Goal: Task Accomplishment & Management: Complete application form

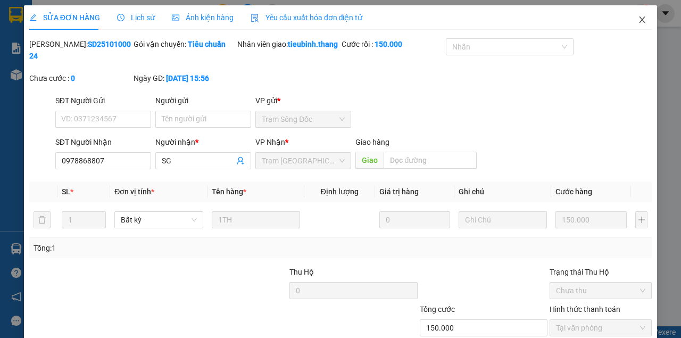
drag, startPoint x: 635, startPoint y: 19, endPoint x: 620, endPoint y: 29, distance: 17.3
click at [638, 20] on icon "close" at bounding box center [642, 19] width 9 height 9
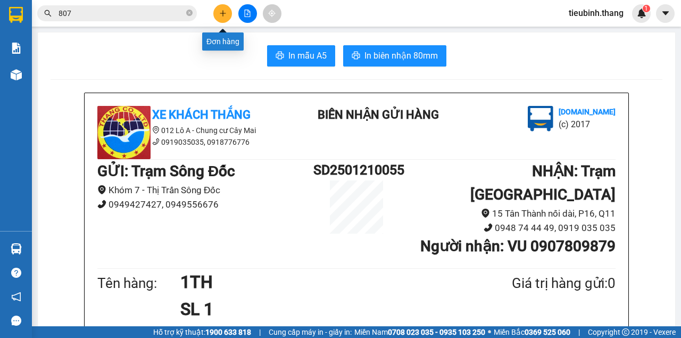
click at [230, 13] on button at bounding box center [222, 13] width 19 height 19
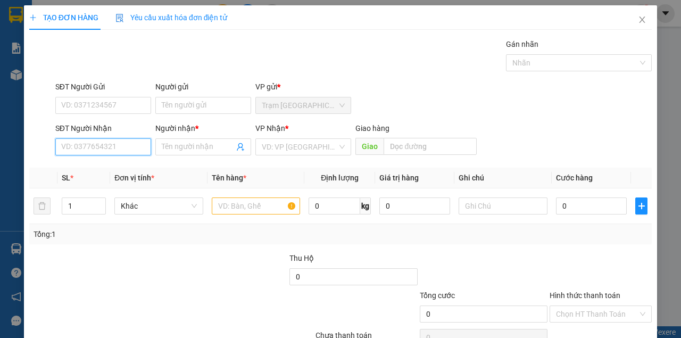
click at [89, 146] on input "SĐT Người Nhận" at bounding box center [103, 146] width 96 height 17
click at [96, 168] on div "0916582592 - ANH HIỆP" at bounding box center [102, 168] width 82 height 12
type input "0916582592"
type input "ANH HIỆP"
type input "0916582592"
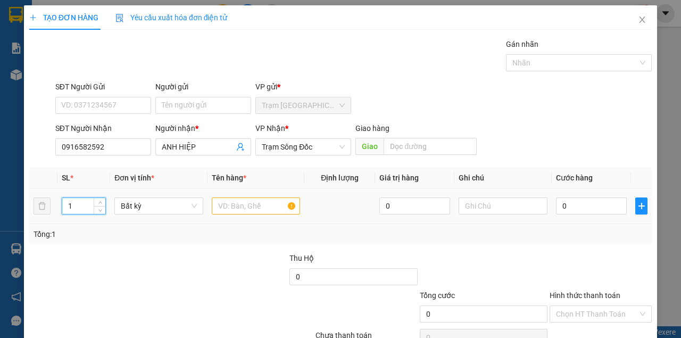
click at [79, 205] on input "1" at bounding box center [84, 206] width 44 height 16
type input "3"
click at [239, 202] on input "text" at bounding box center [256, 205] width 89 height 17
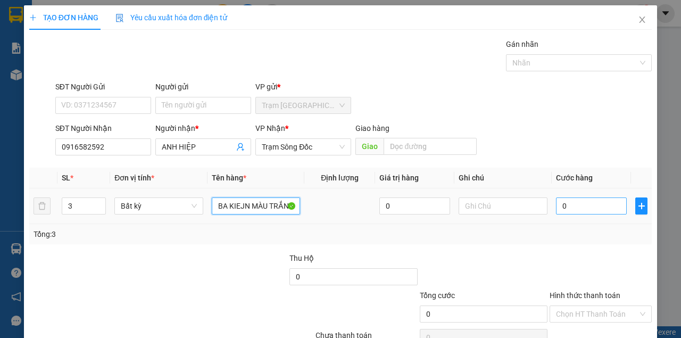
type input "BA KIEJN MÀU TRẮNG"
click at [594, 204] on input "0" at bounding box center [591, 205] width 71 height 17
type input "2"
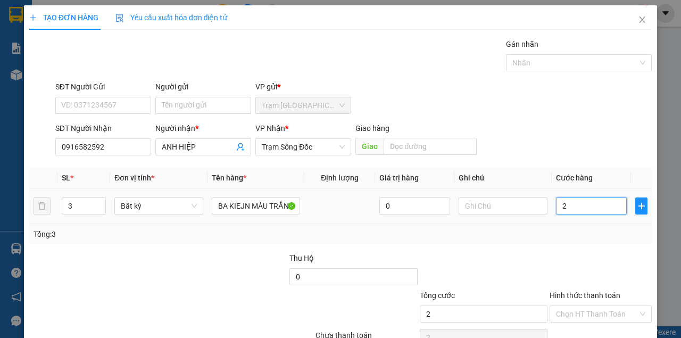
type input "24"
type input "240"
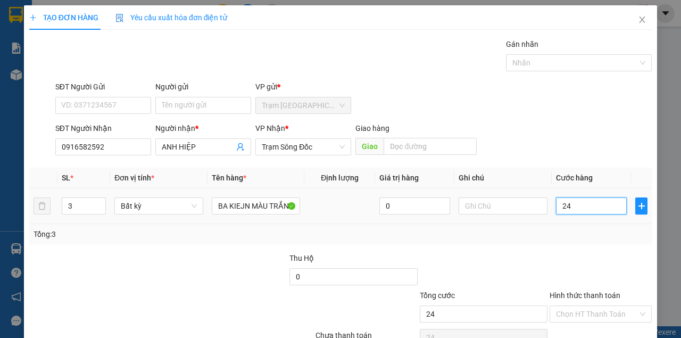
type input "240"
type input "240.000"
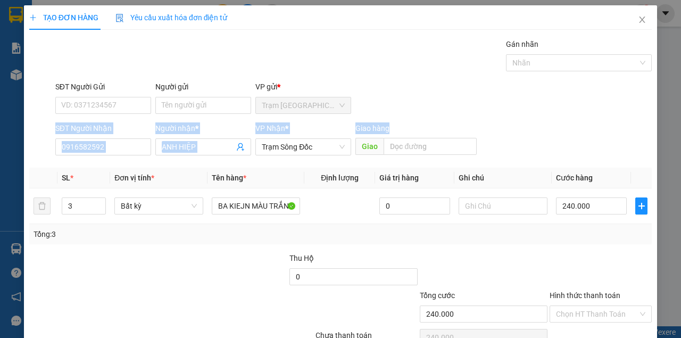
click at [558, 122] on form "SĐT Người Gửi VD: 0371234567 Người gửi Tên người gửi VP gửi * Trạm [GEOGRAPHIC_…" at bounding box center [340, 120] width 623 height 79
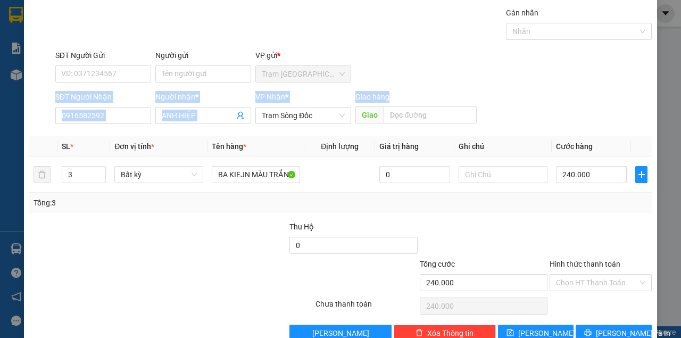
scroll to position [54, 0]
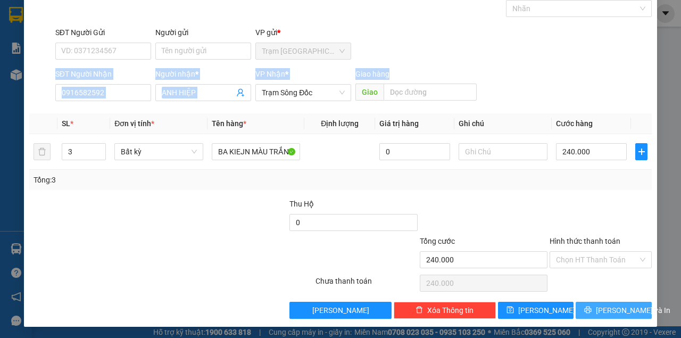
click at [607, 310] on span "[PERSON_NAME] và In" at bounding box center [633, 310] width 74 height 12
click at [576, 302] on button "[PERSON_NAME] và In" at bounding box center [614, 310] width 76 height 17
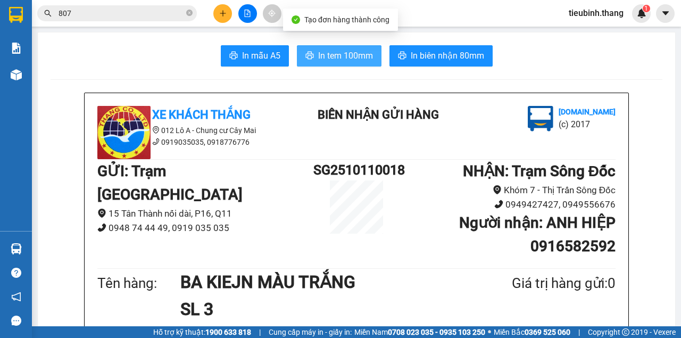
click at [354, 60] on span "In tem 100mm" at bounding box center [345, 55] width 55 height 13
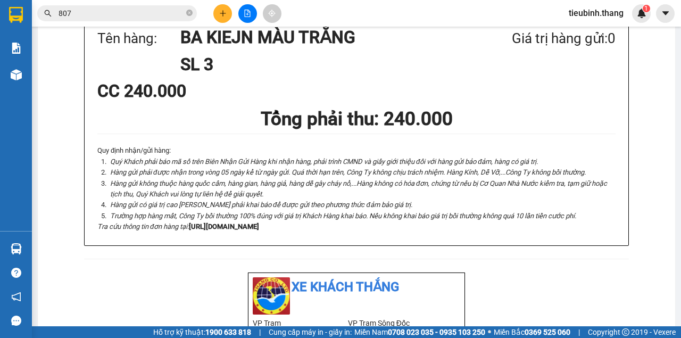
scroll to position [142, 0]
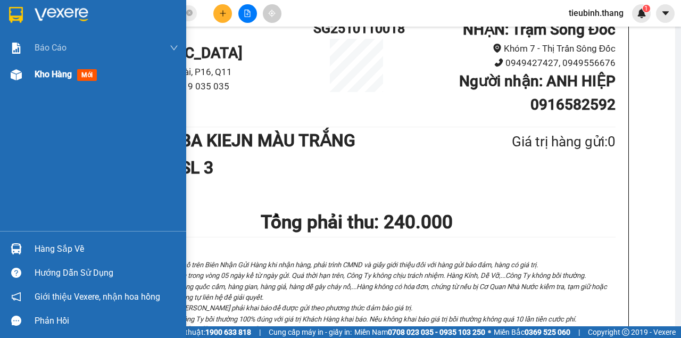
click at [67, 72] on span "Kho hàng" at bounding box center [53, 74] width 37 height 10
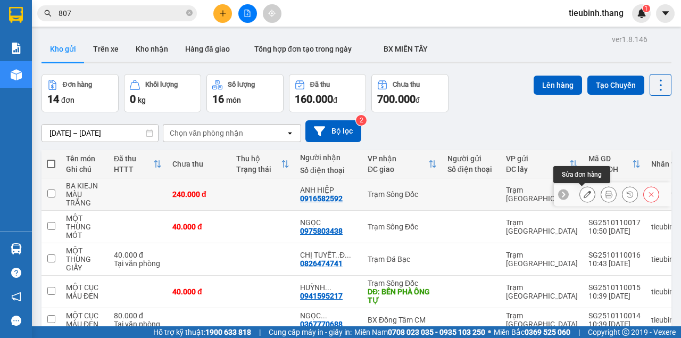
click at [584, 195] on icon at bounding box center [587, 193] width 7 height 7
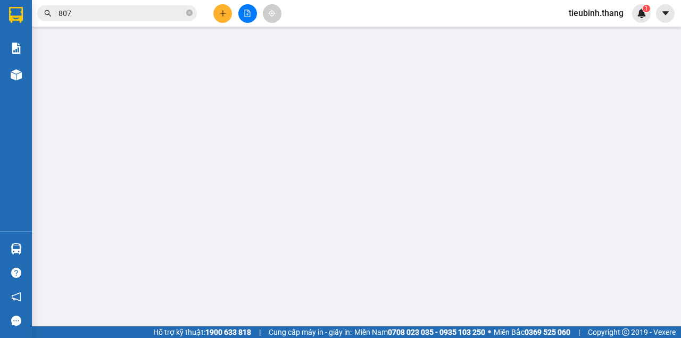
type input "0916582592"
type input "ANH HIỆP"
type input "240.000"
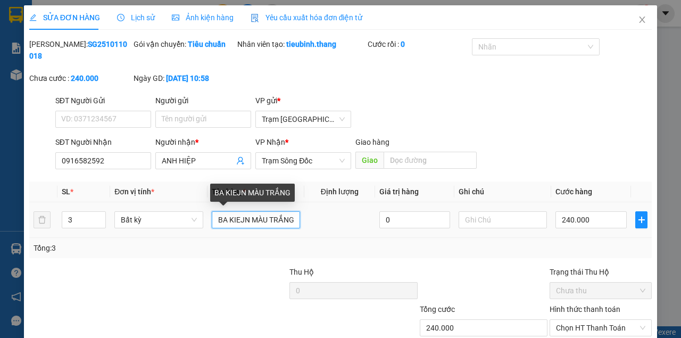
click at [242, 218] on input "BA KIEJN MÀU TRẮNG" at bounding box center [256, 219] width 88 height 17
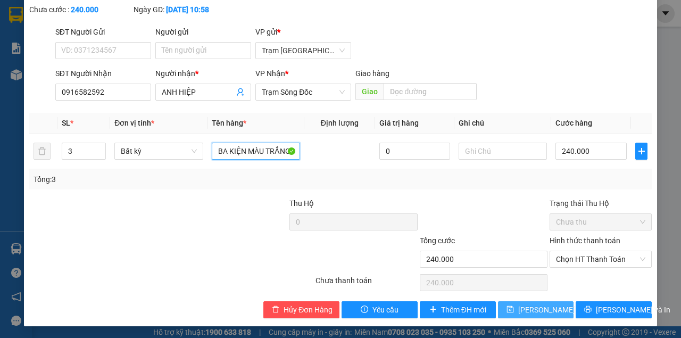
type input "BA KIỆN MÀU TRẮNG"
click at [557, 308] on span "[PERSON_NAME] thay đổi" at bounding box center [560, 310] width 85 height 12
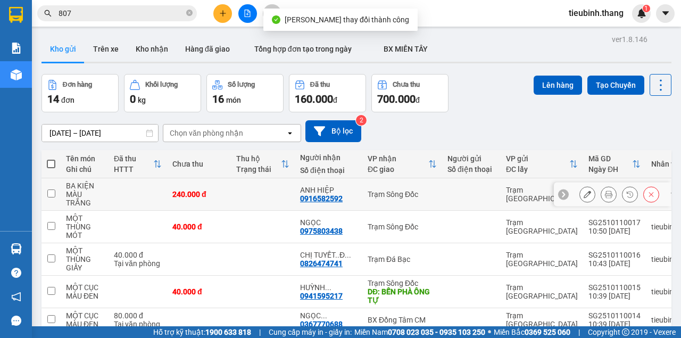
click at [605, 192] on icon at bounding box center [608, 193] width 7 height 7
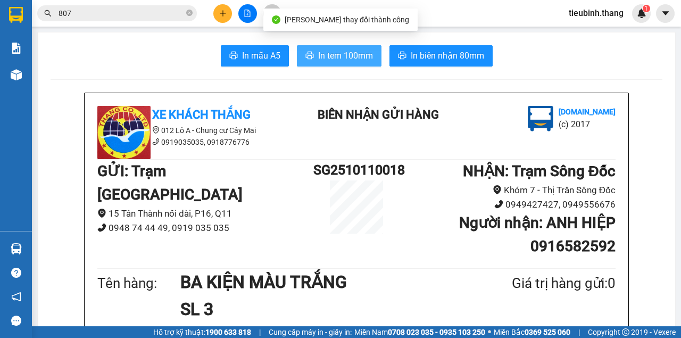
click at [350, 62] on span "In tem 100mm" at bounding box center [345, 55] width 55 height 13
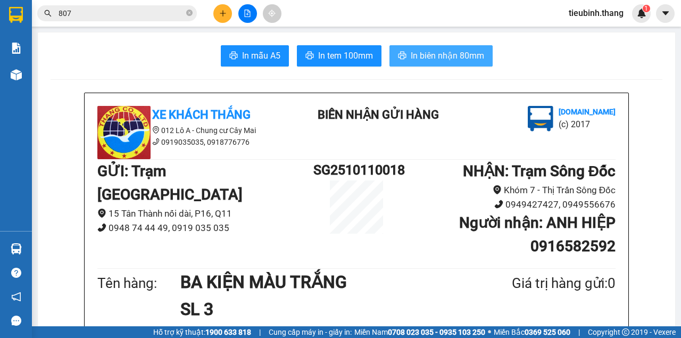
click at [439, 54] on span "In biên nhận 80mm" at bounding box center [447, 55] width 73 height 13
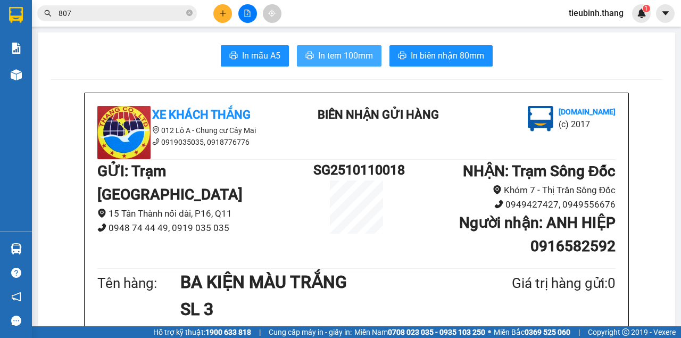
click at [351, 51] on span "In tem 100mm" at bounding box center [345, 55] width 55 height 13
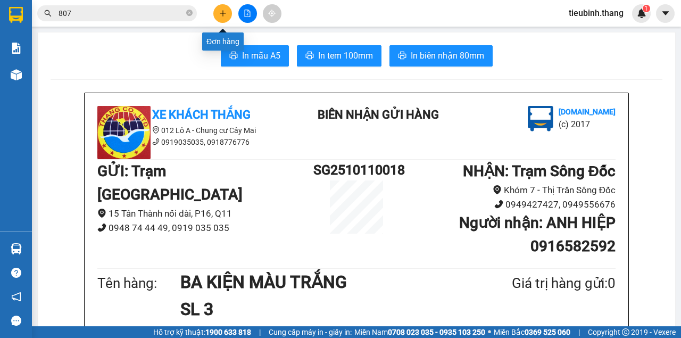
click at [218, 16] on button at bounding box center [222, 13] width 19 height 19
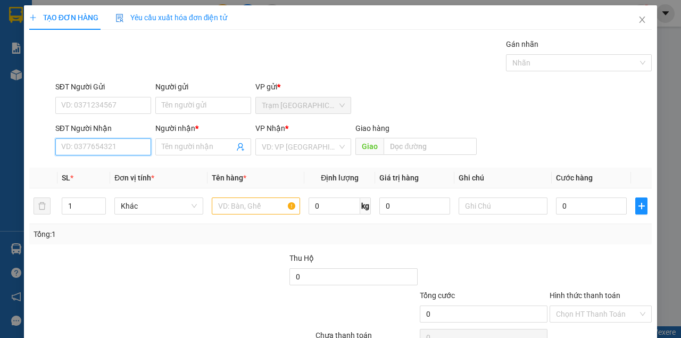
click at [93, 145] on input "SĐT Người Nhận" at bounding box center [103, 146] width 96 height 17
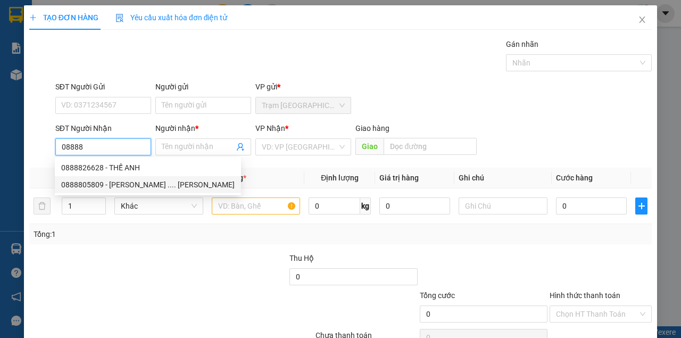
click at [95, 183] on div "0888805809 - [PERSON_NAME] .... [PERSON_NAME]" at bounding box center [147, 185] width 173 height 12
type input "0888805809"
type input "ANH THANH .... [PERSON_NAME]"
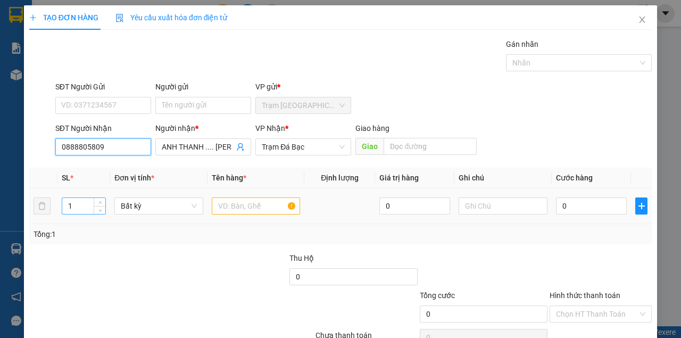
type input "0888805809"
click at [74, 208] on input "1" at bounding box center [84, 206] width 44 height 16
type input "7"
click at [240, 207] on input "text" at bounding box center [256, 205] width 89 height 17
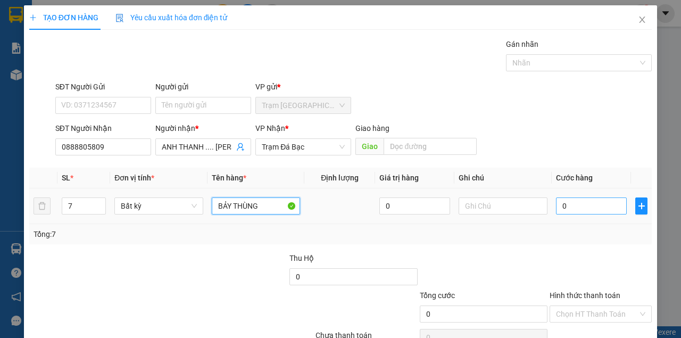
type input "BẢY THÙNG"
click at [582, 205] on input "0" at bounding box center [591, 205] width 71 height 17
type input "02"
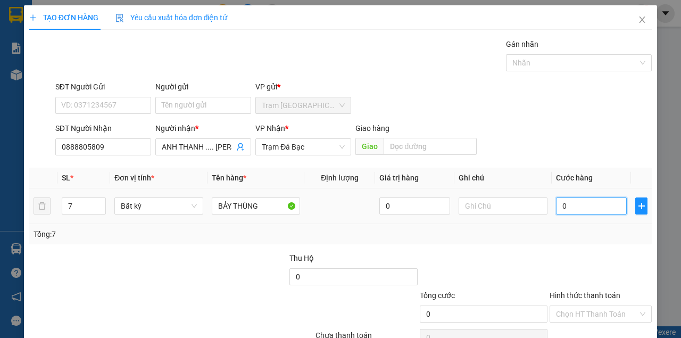
type input "2"
type input "027"
type input "27"
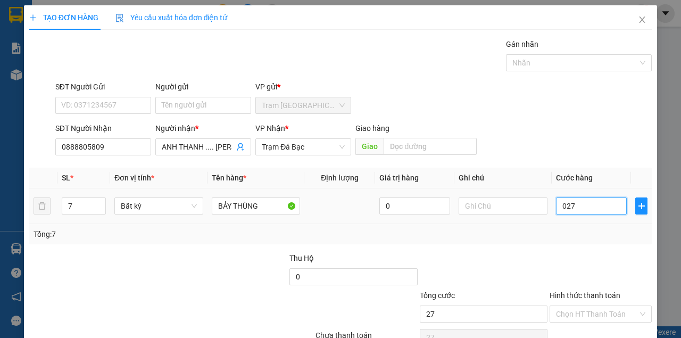
type input "0.270"
type input "270"
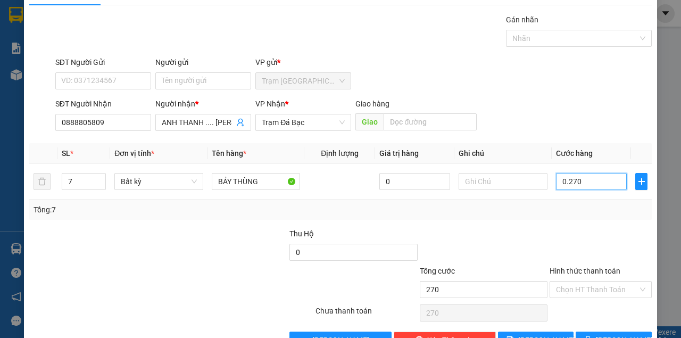
scroll to position [54, 0]
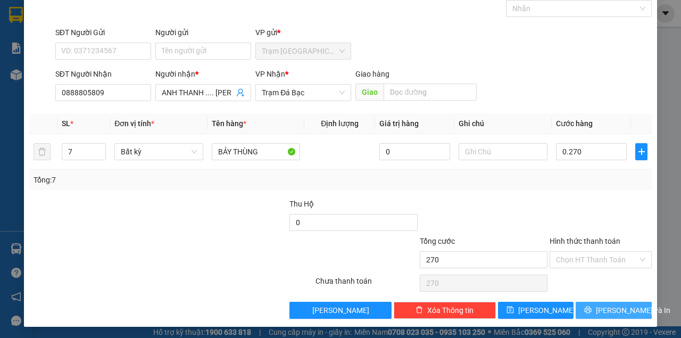
type input "270.000"
click at [617, 305] on span "[PERSON_NAME] và In" at bounding box center [633, 310] width 74 height 12
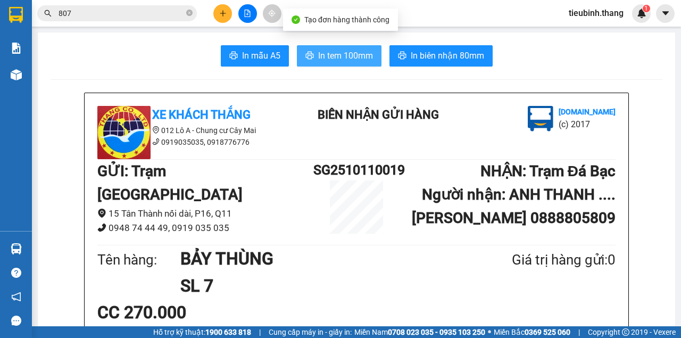
click at [320, 53] on span "In tem 100mm" at bounding box center [345, 55] width 55 height 13
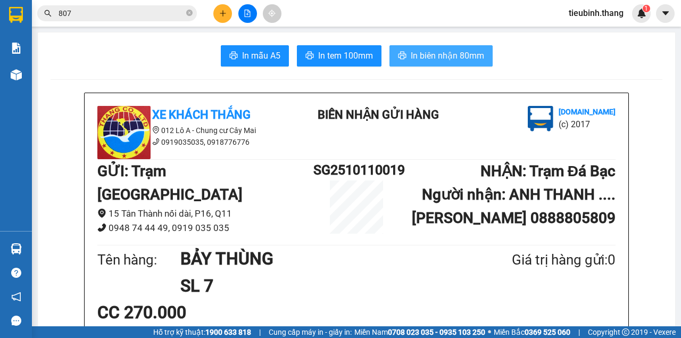
click at [462, 53] on span "In biên nhận 80mm" at bounding box center [447, 55] width 73 height 13
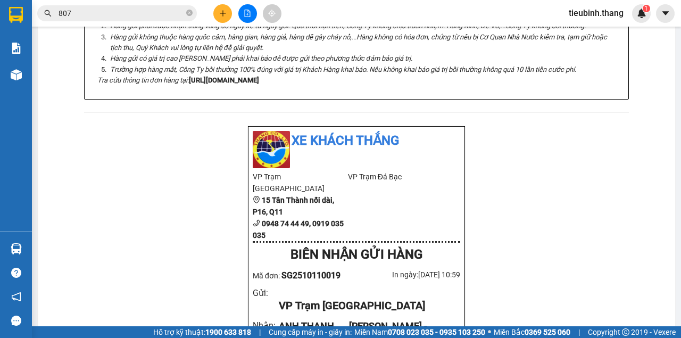
scroll to position [426, 0]
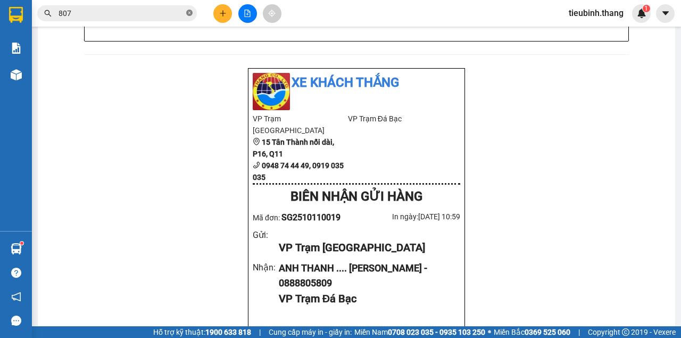
click at [189, 14] on icon "close-circle" at bounding box center [189, 13] width 6 height 6
click at [138, 17] on input "text" at bounding box center [122, 13] width 126 height 12
click at [135, 18] on input "text" at bounding box center [122, 13] width 126 height 12
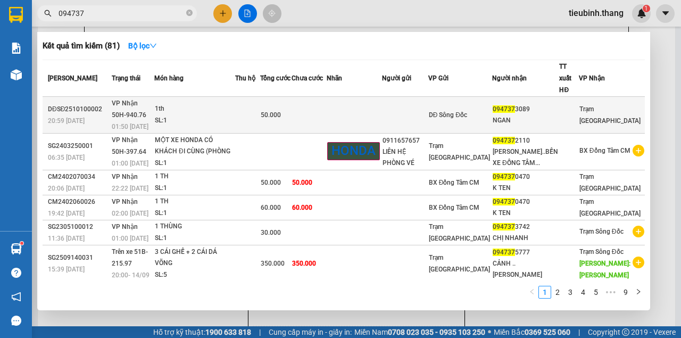
type input "094737"
click at [260, 97] on td at bounding box center [247, 115] width 25 height 37
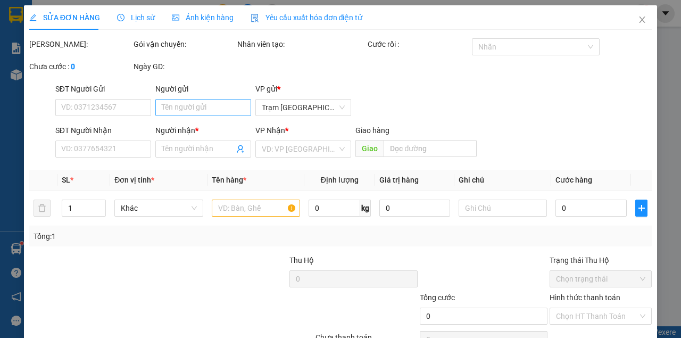
type input "0947373089"
type input "NGAN"
type input "50.000"
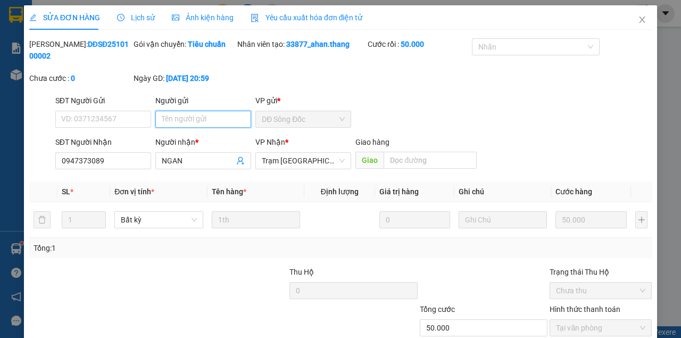
click at [175, 121] on input "Người gửi" at bounding box center [203, 119] width 96 height 17
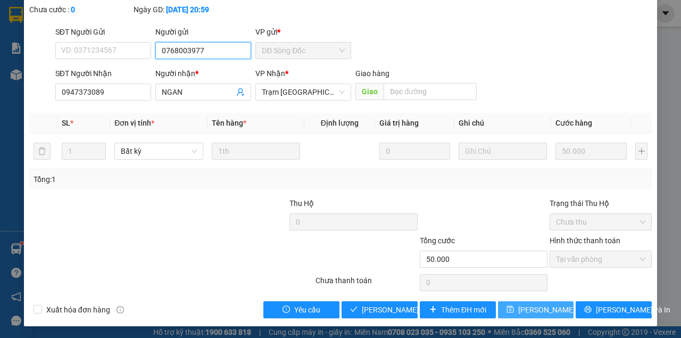
type input "0768003977"
click at [524, 304] on span "[PERSON_NAME] thay đổi" at bounding box center [560, 310] width 85 height 12
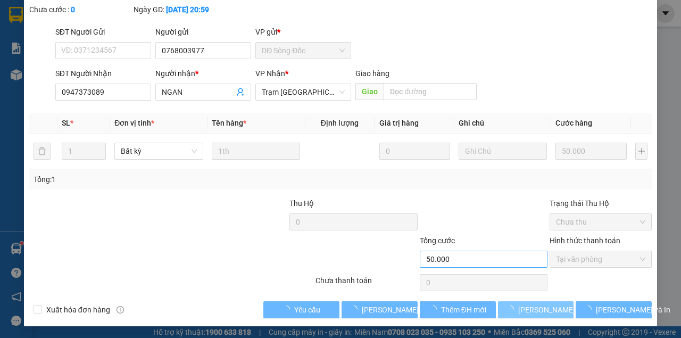
drag, startPoint x: 524, startPoint y: 303, endPoint x: 456, endPoint y: 263, distance: 78.5
click at [522, 304] on span "[PERSON_NAME] thay đổi" at bounding box center [560, 310] width 85 height 12
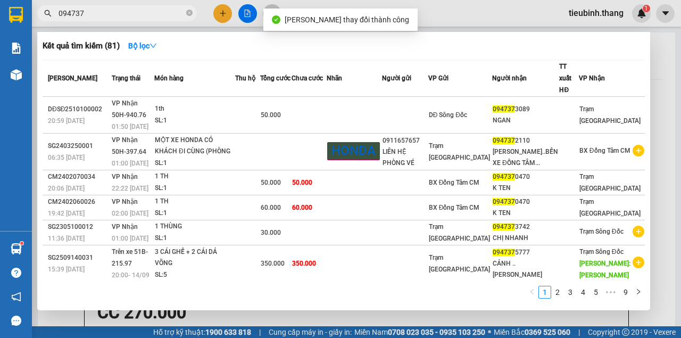
click at [138, 15] on input "094737" at bounding box center [122, 13] width 126 height 12
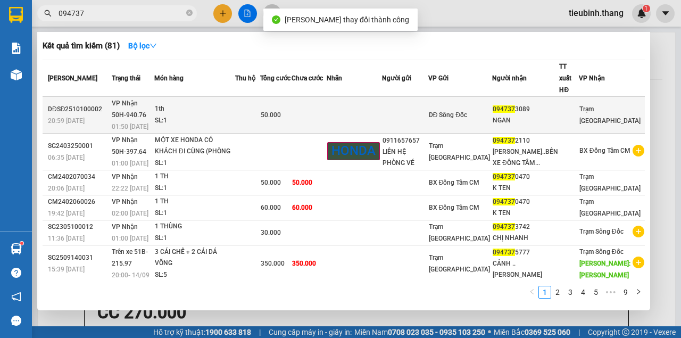
click at [291, 97] on td "50.000" at bounding box center [275, 115] width 31 height 37
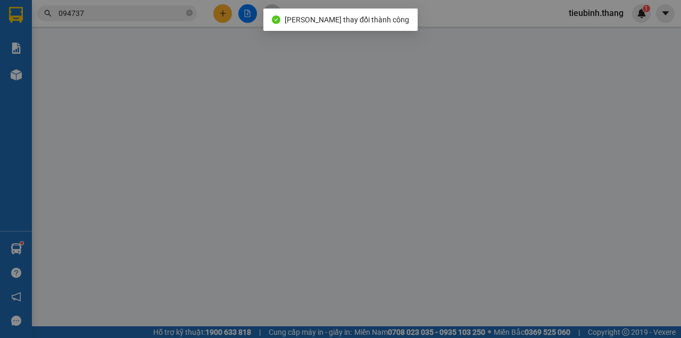
type input "0768003977"
type input "0947373089"
type input "NGAN"
type input "50.000"
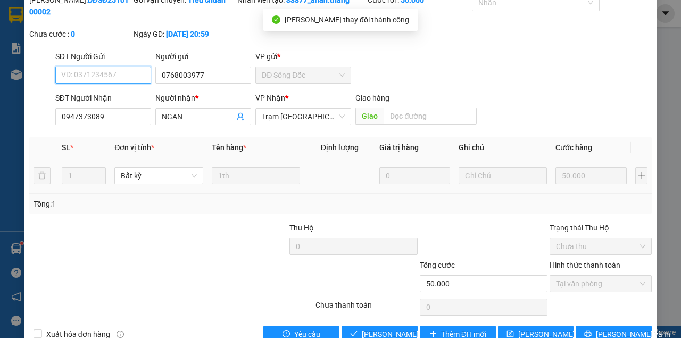
scroll to position [69, 0]
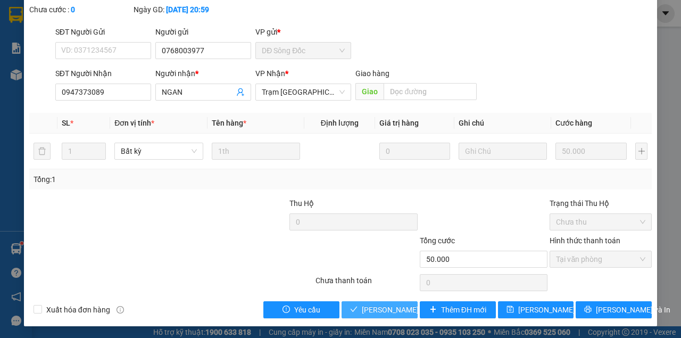
click at [393, 309] on span "[PERSON_NAME] và Giao hàng" at bounding box center [413, 310] width 102 height 12
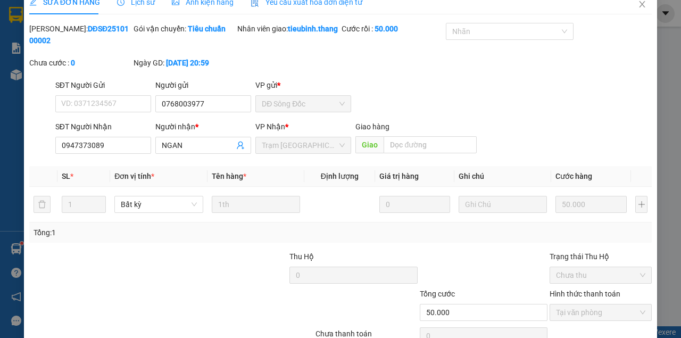
scroll to position [0, 0]
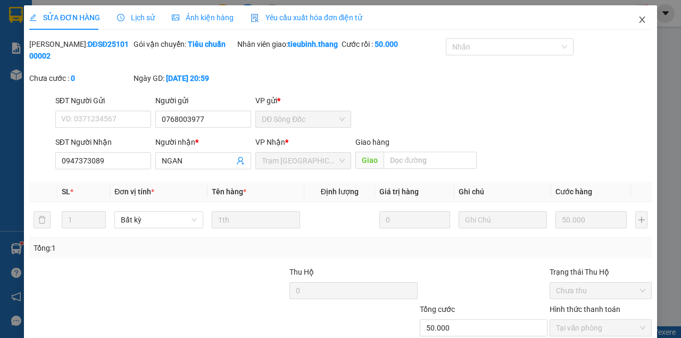
drag, startPoint x: 641, startPoint y: 23, endPoint x: 597, endPoint y: 24, distance: 43.7
click at [638, 23] on icon "close" at bounding box center [642, 19] width 9 height 9
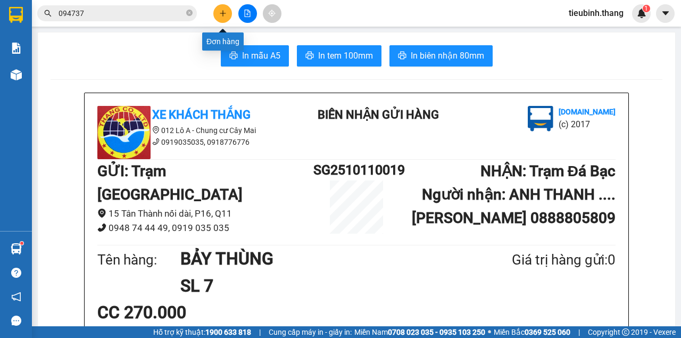
click at [217, 8] on button at bounding box center [222, 13] width 19 height 19
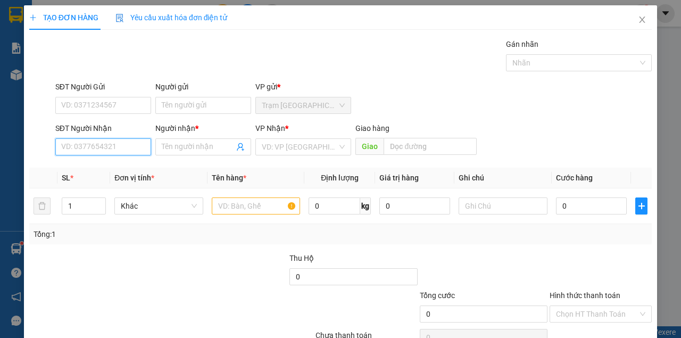
click at [90, 147] on input "SĐT Người Nhận" at bounding box center [103, 146] width 96 height 17
type input "0918790004"
drag, startPoint x: 102, startPoint y: 169, endPoint x: 118, endPoint y: 176, distance: 17.2
click at [103, 169] on div "0918790004 - A NGUYỆN" at bounding box center [103, 168] width 84 height 12
type input "A NGUYỆN"
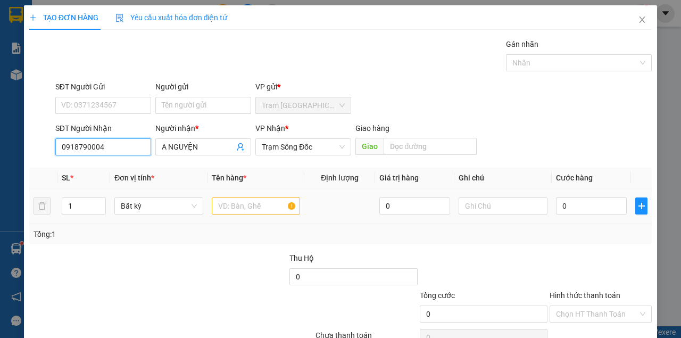
type input "0918790004"
click at [218, 208] on input "text" at bounding box center [256, 205] width 89 height 17
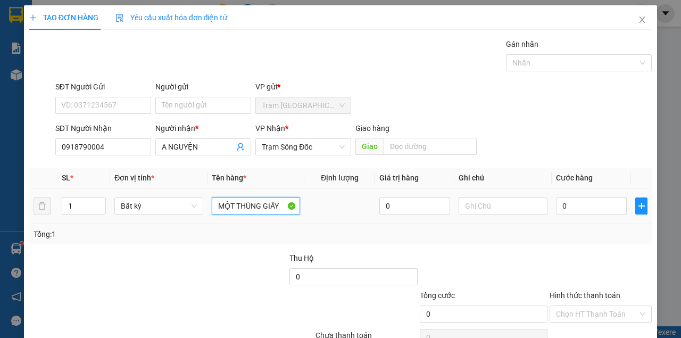
type input "MỘT THÙNG GIẤY"
click at [556, 196] on div "0" at bounding box center [591, 205] width 71 height 21
click at [560, 206] on input "0" at bounding box center [591, 205] width 71 height 17
type input "3"
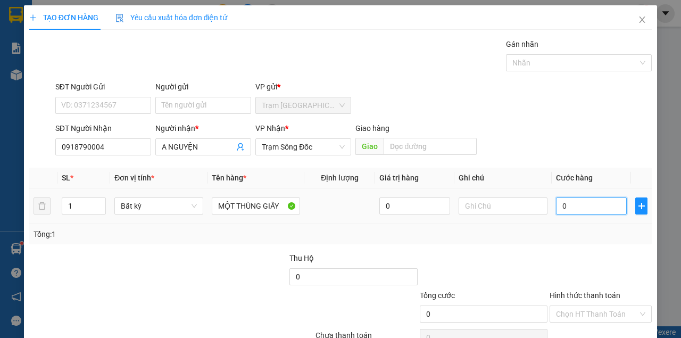
type input "3"
type input "30"
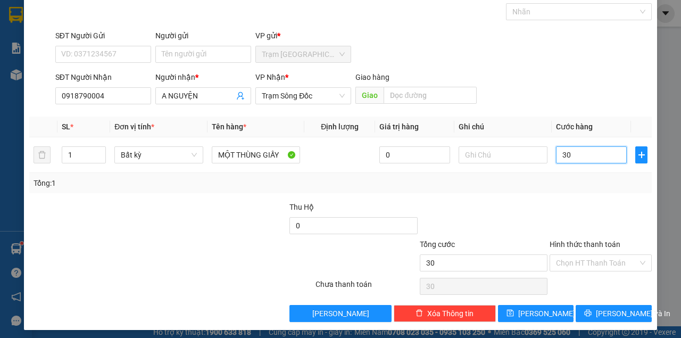
scroll to position [54, 0]
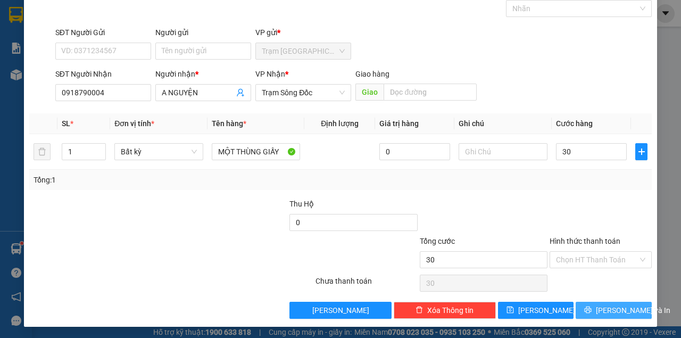
type input "30.000"
click at [615, 311] on span "[PERSON_NAME] và In" at bounding box center [633, 310] width 74 height 12
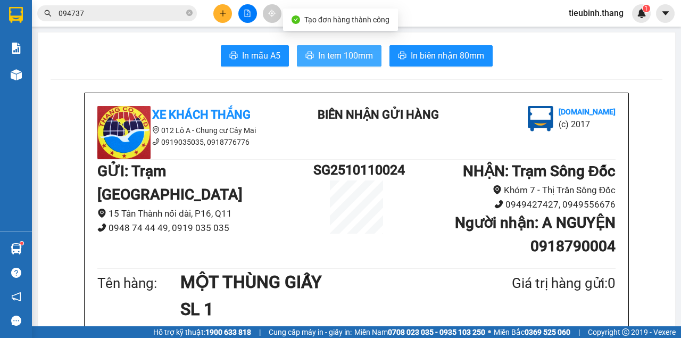
click at [351, 58] on span "In tem 100mm" at bounding box center [345, 55] width 55 height 13
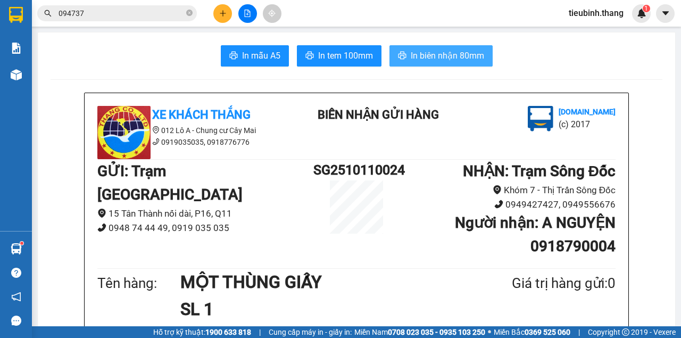
click at [452, 56] on span "In biên nhận 80mm" at bounding box center [447, 55] width 73 height 13
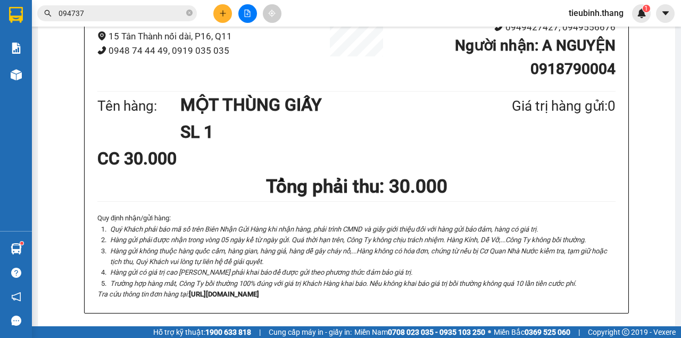
scroll to position [269, 0]
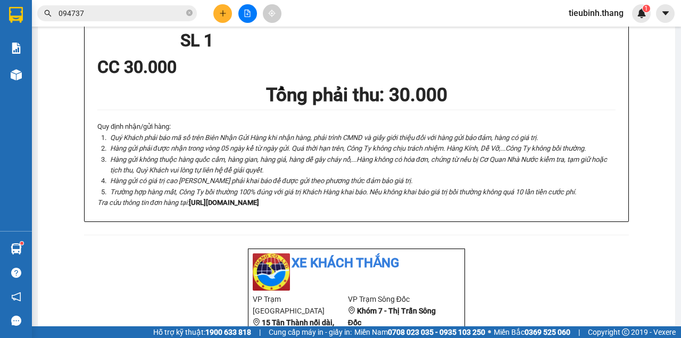
drag, startPoint x: 214, startPoint y: 4, endPoint x: 218, endPoint y: 9, distance: 6.1
click at [216, 6] on div at bounding box center [248, 13] width 80 height 19
click at [219, 13] on icon "plus" at bounding box center [222, 13] width 7 height 7
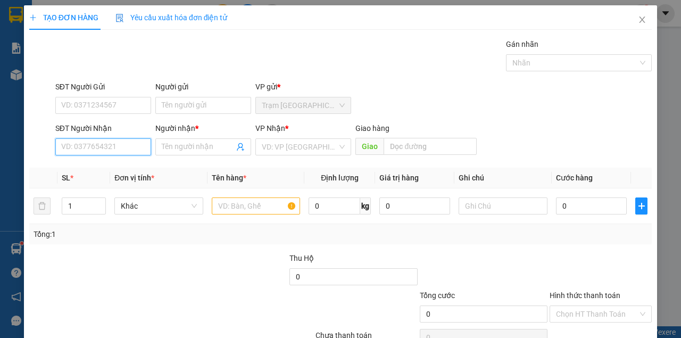
click at [99, 145] on input "SĐT Người Nhận" at bounding box center [103, 146] width 96 height 17
type input "0"
click at [260, 210] on input "text" at bounding box center [256, 205] width 89 height 17
type input "MỘT PHÍCH MÀU ĐỎ"
click at [82, 143] on input "SĐT Người Nhận" at bounding box center [103, 146] width 96 height 17
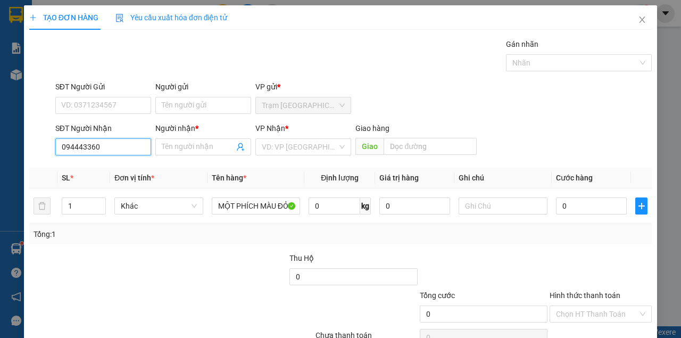
type input "0944433601"
click at [134, 168] on div "0944433601 - HAI DANG" at bounding box center [102, 168] width 82 height 12
type input "HAI DANG"
type input "0944433601"
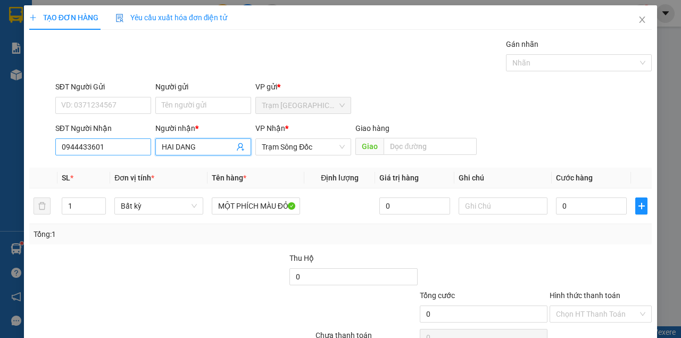
drag, startPoint x: 198, startPoint y: 147, endPoint x: 93, endPoint y: 149, distance: 105.9
click at [93, 149] on div "SĐT Người Nhận 0944433601 Người nhận * HAI DANG HAI DANG VP Nhận * Trạm Sông Đố…" at bounding box center [353, 140] width 601 height 37
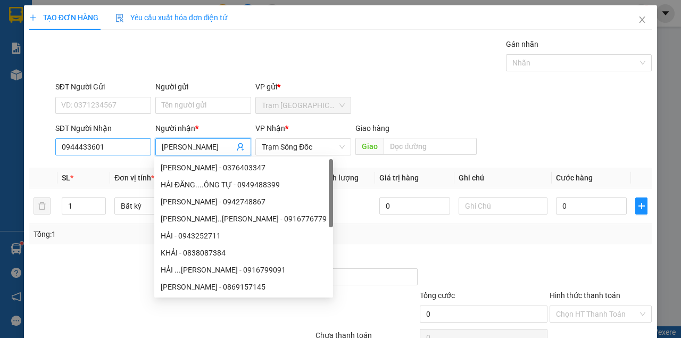
type input "[PERSON_NAME]"
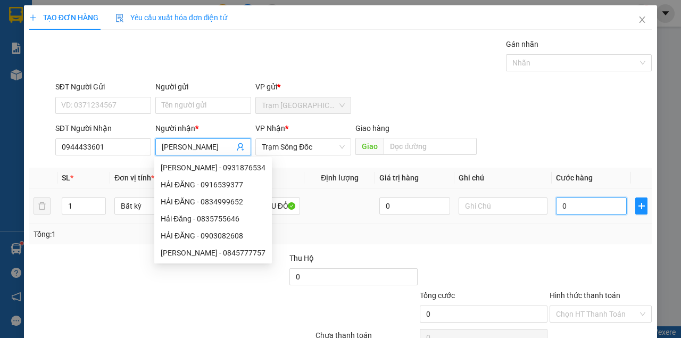
click at [584, 209] on input "0" at bounding box center [591, 205] width 71 height 17
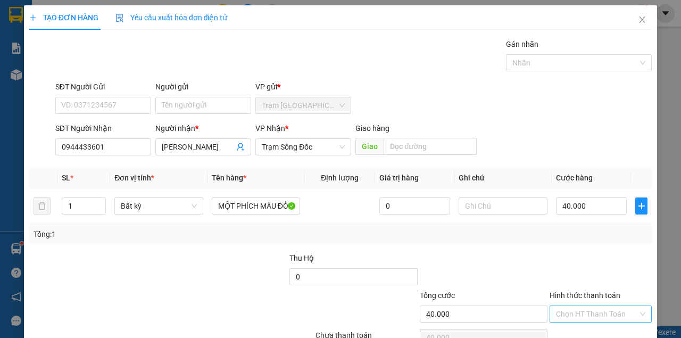
click at [582, 306] on input "Hình thức thanh toán" at bounding box center [597, 314] width 82 height 16
click at [577, 328] on div "Tại văn phòng" at bounding box center [596, 334] width 88 height 12
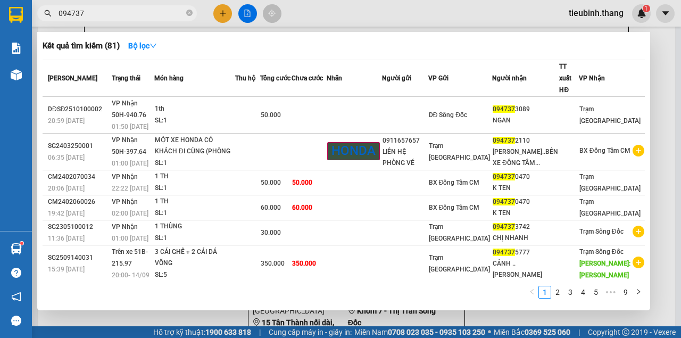
drag, startPoint x: 191, startPoint y: 13, endPoint x: 179, endPoint y: 14, distance: 12.3
click at [190, 13] on icon "close-circle" at bounding box center [189, 13] width 6 height 6
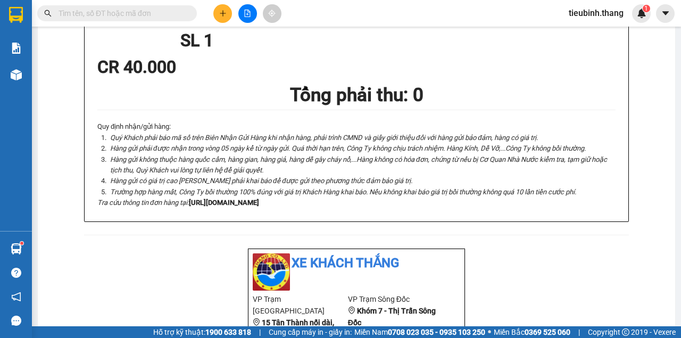
drag, startPoint x: 174, startPoint y: 14, endPoint x: 165, endPoint y: 7, distance: 11.1
click at [170, 11] on input "text" at bounding box center [122, 13] width 126 height 12
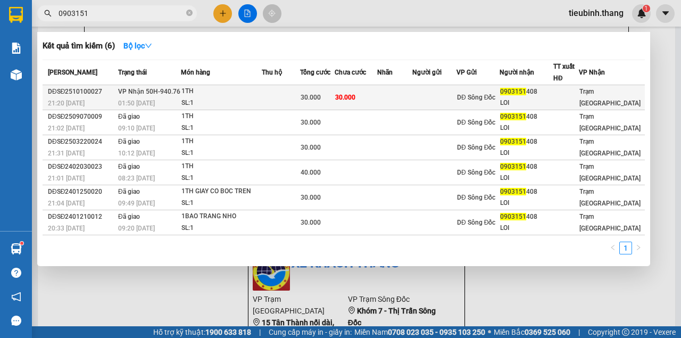
type input "0903151"
click at [355, 93] on span "30.000" at bounding box center [345, 97] width 20 height 9
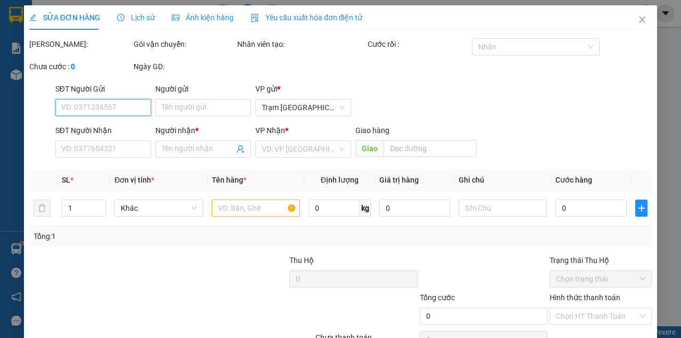
type input "0903151408"
type input "LOI"
type input "30.000"
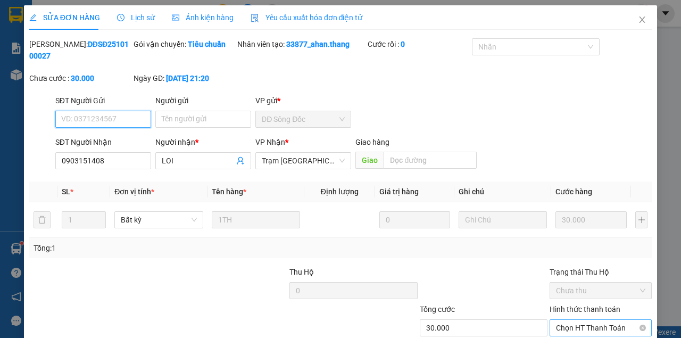
click at [604, 320] on span "Chọn HT Thanh Toán" at bounding box center [600, 328] width 89 height 16
drag, startPoint x: 579, startPoint y: 280, endPoint x: 482, endPoint y: 284, distance: 96.9
drag, startPoint x: 394, startPoint y: 301, endPoint x: 414, endPoint y: 314, distance: 23.9
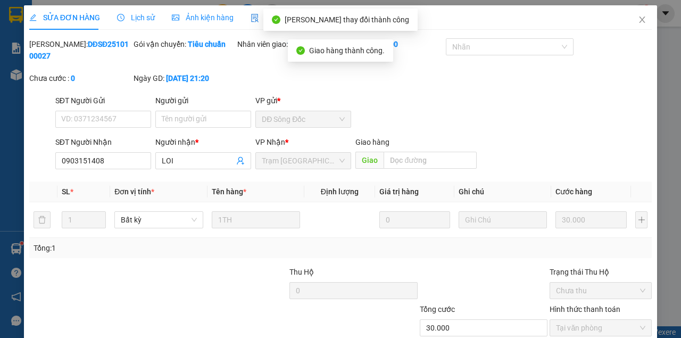
click at [611, 318] on div "SỬA ĐƠN HÀNG Lịch sử Ảnh kiện hàng Yêu cầu xuất hóa đơn điện tử Total Paid Fee …" at bounding box center [340, 199] width 633 height 389
click at [611, 315] on div "SỬA ĐƠN HÀNG Lịch sử Ảnh kiện hàng Yêu cầu xuất hóa đơn điện tử Total Paid Fee …" at bounding box center [340, 199] width 633 height 389
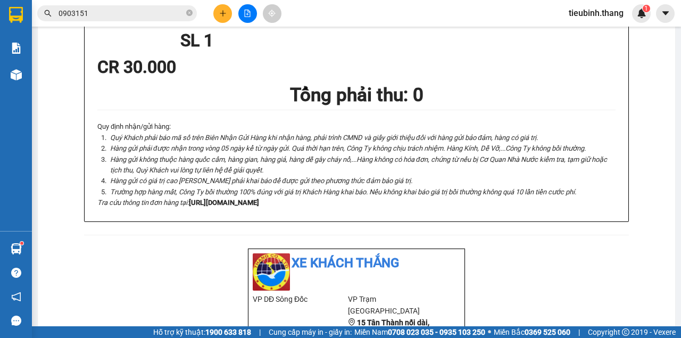
click at [156, 12] on input "0903151" at bounding box center [122, 13] width 126 height 12
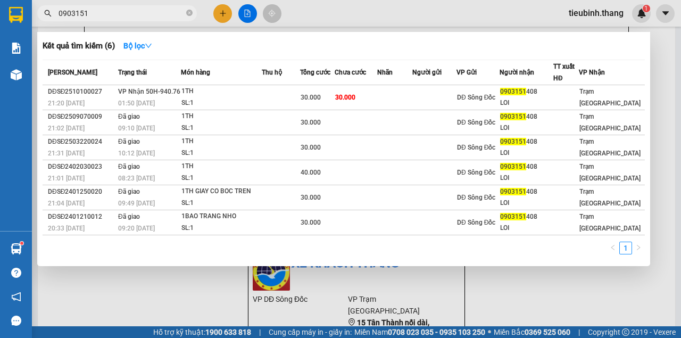
click at [221, 16] on div at bounding box center [340, 169] width 681 height 338
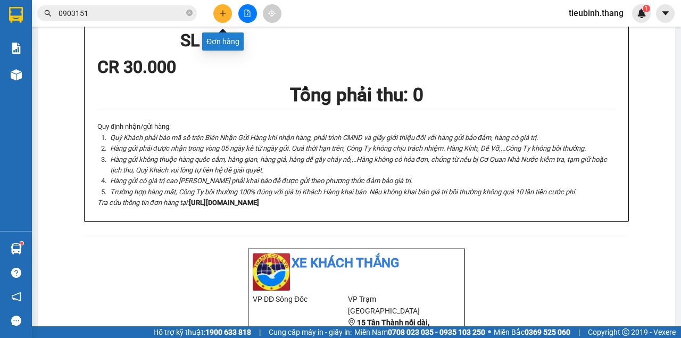
click at [221, 16] on icon "plus" at bounding box center [222, 13] width 7 height 7
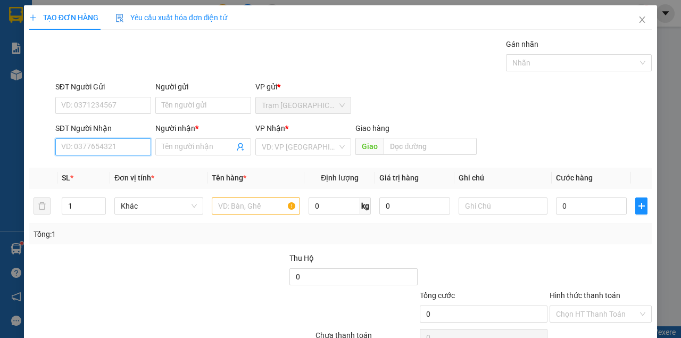
click at [99, 148] on input "SĐT Người Nhận" at bounding box center [103, 146] width 96 height 17
click at [99, 170] on div "0844033555 - [PERSON_NAME]" at bounding box center [113, 168] width 105 height 12
type input "0844033555"
type input "[PERSON_NAME]"
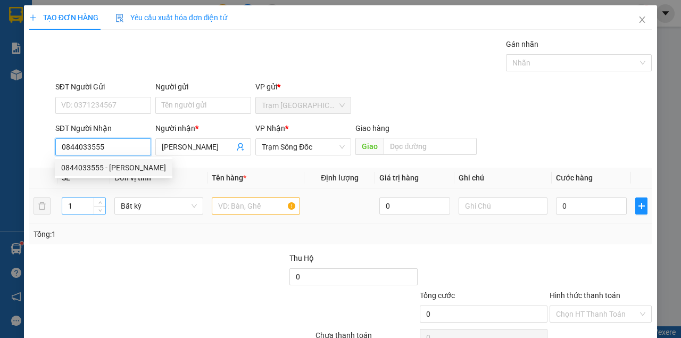
type input "0844033555"
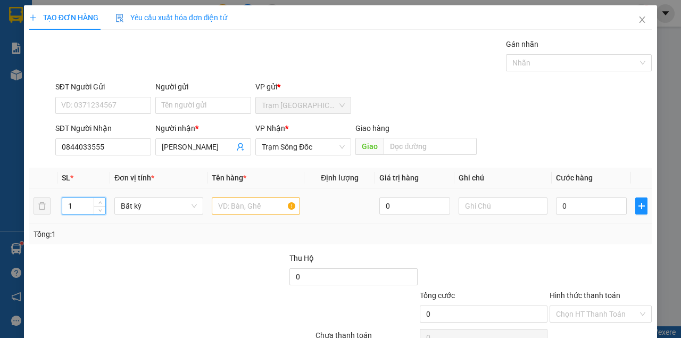
click at [79, 205] on input "1" at bounding box center [84, 206] width 44 height 16
type input "2"
click at [236, 201] on input "text" at bounding box center [256, 205] width 89 height 17
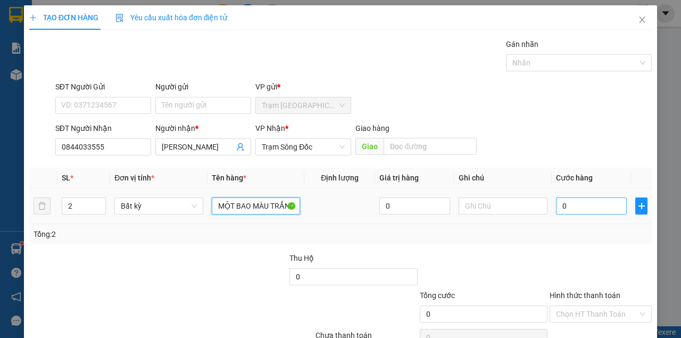
type input "MỘT BAO MÀU TRẮNG + MỘT BAO MÀU XANH"
click at [562, 205] on input "0" at bounding box center [591, 205] width 71 height 17
type input "1"
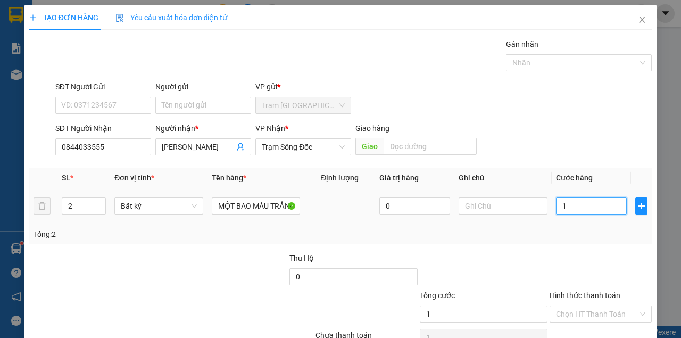
type input "14"
type input "140"
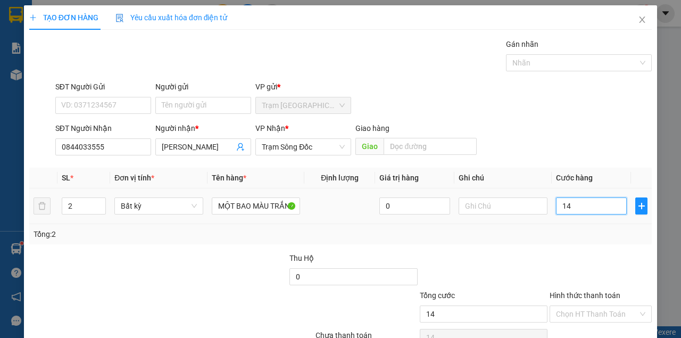
type input "140"
type input "140.000"
